Goal: Task Accomplishment & Management: Complete application form

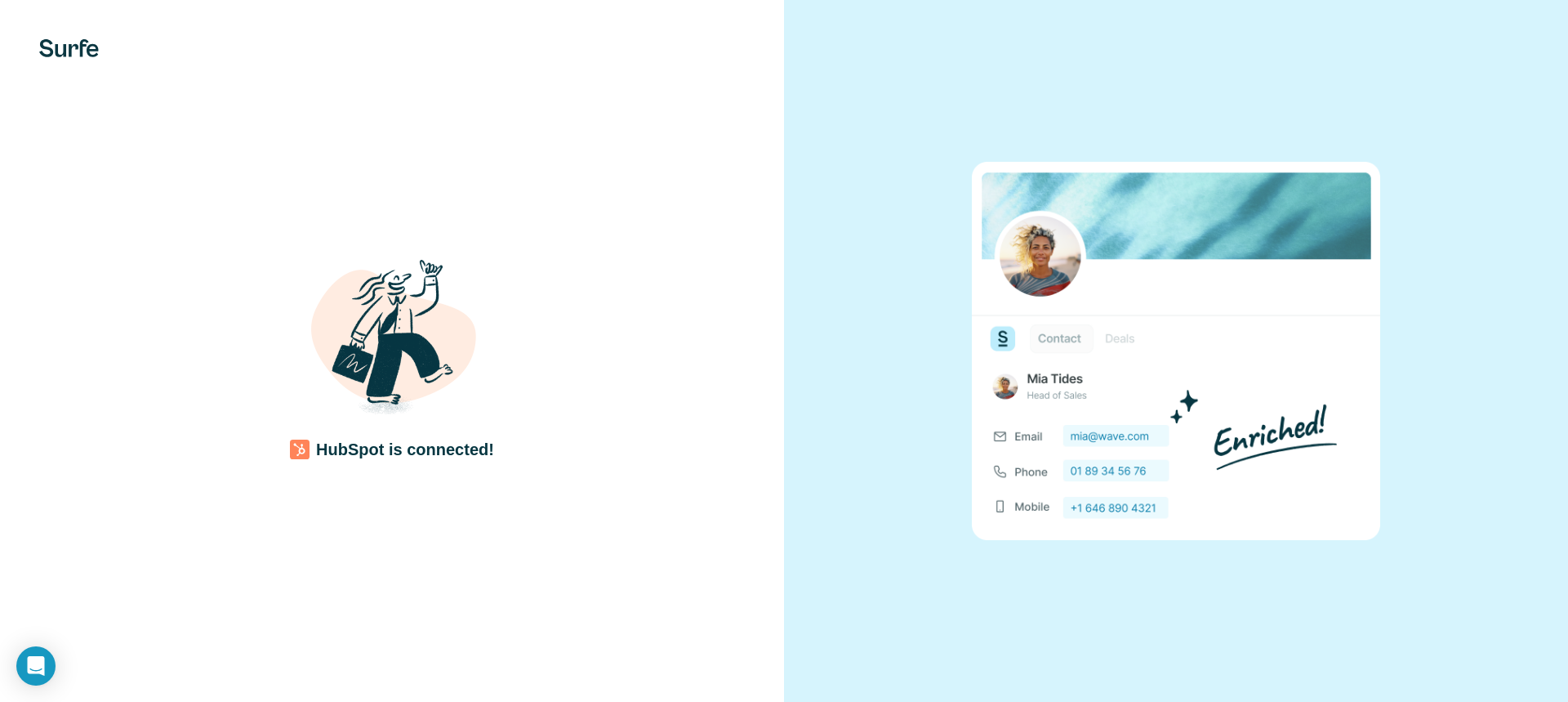
click at [690, 400] on div "HubSpot is connected!" at bounding box center [392, 351] width 719 height 219
